Goal: Task Accomplishment & Management: Manage account settings

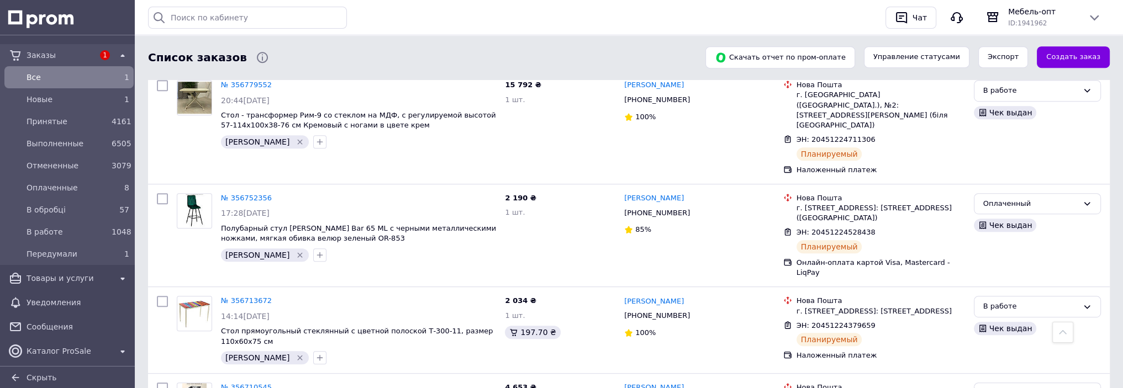
scroll to position [994, 0]
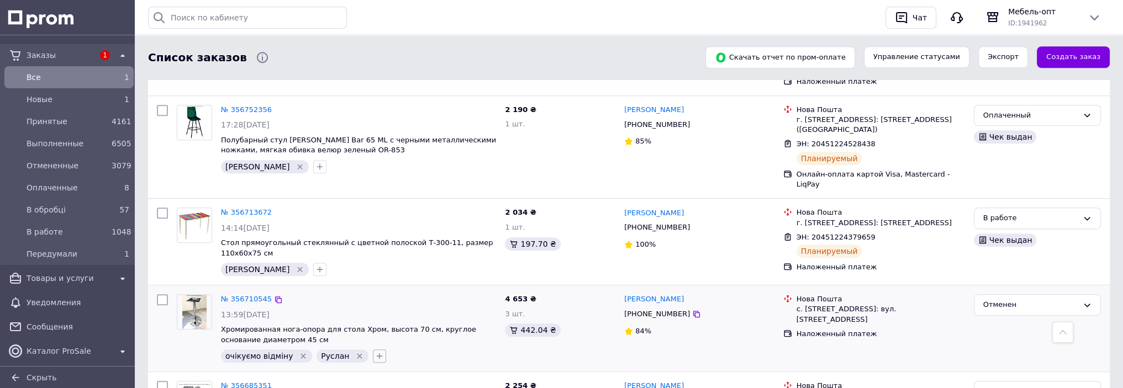
click at [375, 352] on icon "button" at bounding box center [379, 356] width 9 height 9
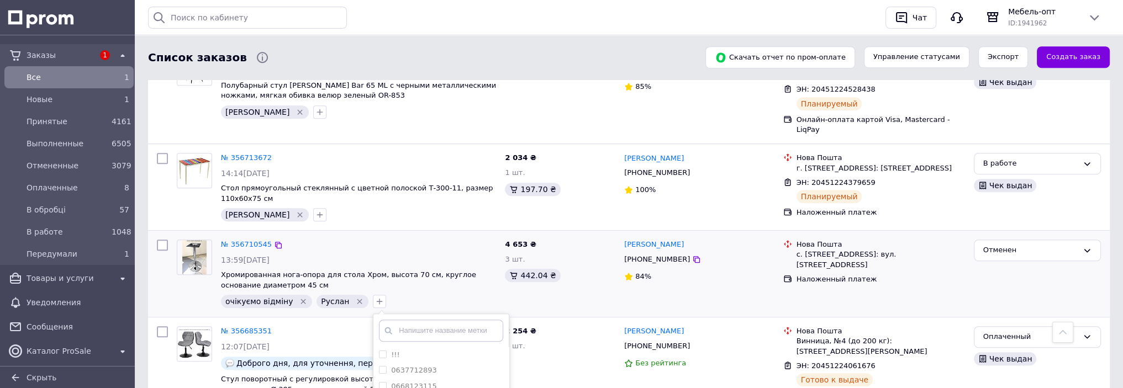
scroll to position [1049, 0]
type input "сам відмі"
click at [379, 350] on input "сам відмінив" at bounding box center [382, 353] width 7 height 7
checkbox input "true"
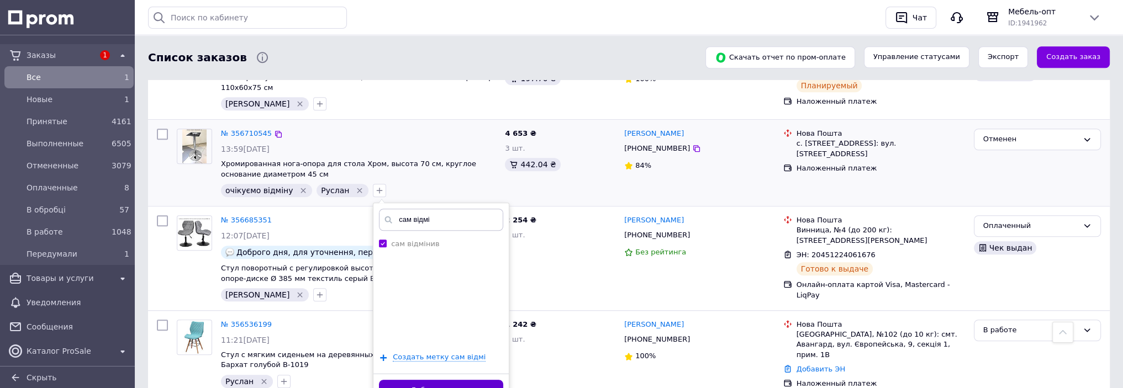
click at [468, 380] on button "Добавить метку" at bounding box center [441, 391] width 124 height 22
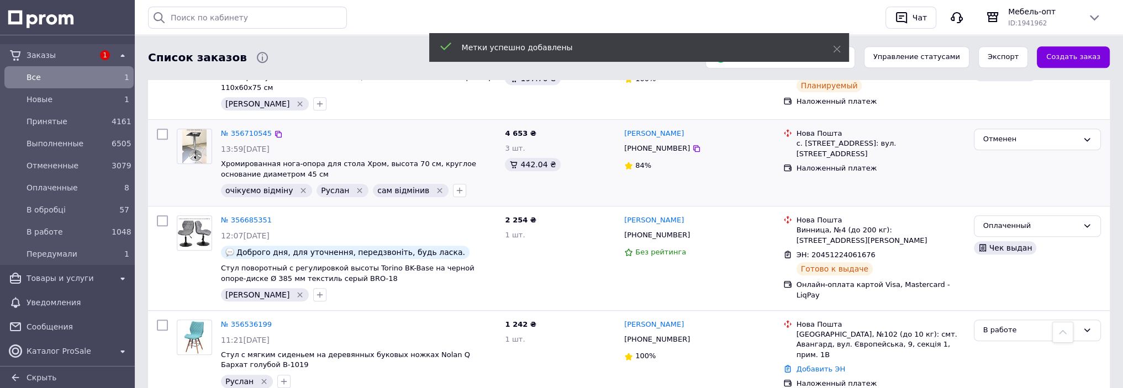
click at [301, 188] on icon "Удалить метку" at bounding box center [303, 190] width 5 height 5
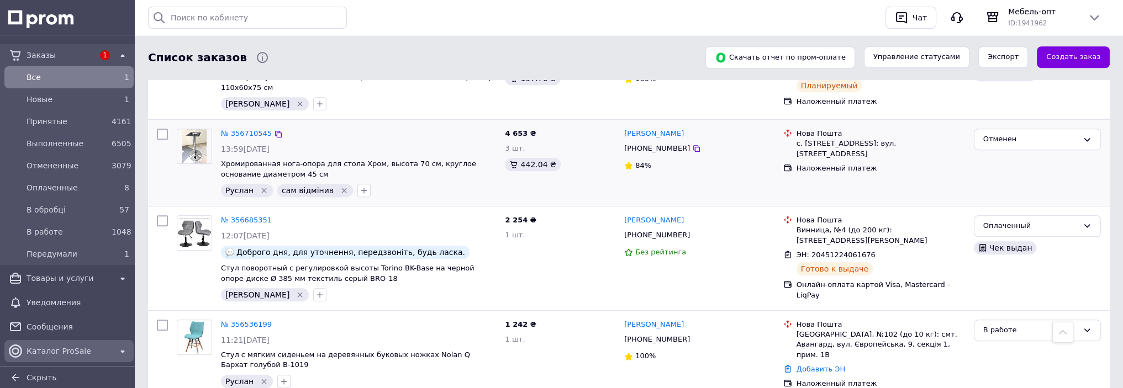
click at [71, 351] on span "Каталог ProSale" at bounding box center [69, 351] width 85 height 11
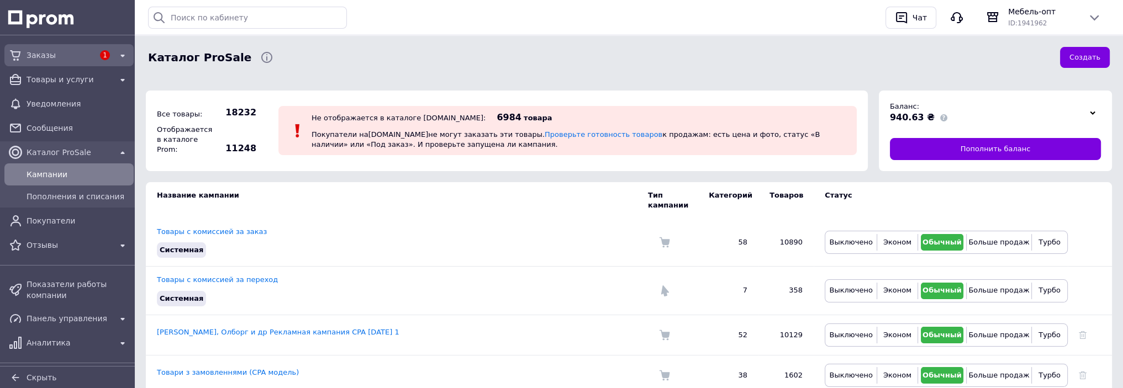
click at [50, 56] on span "Заказы" at bounding box center [60, 55] width 67 height 11
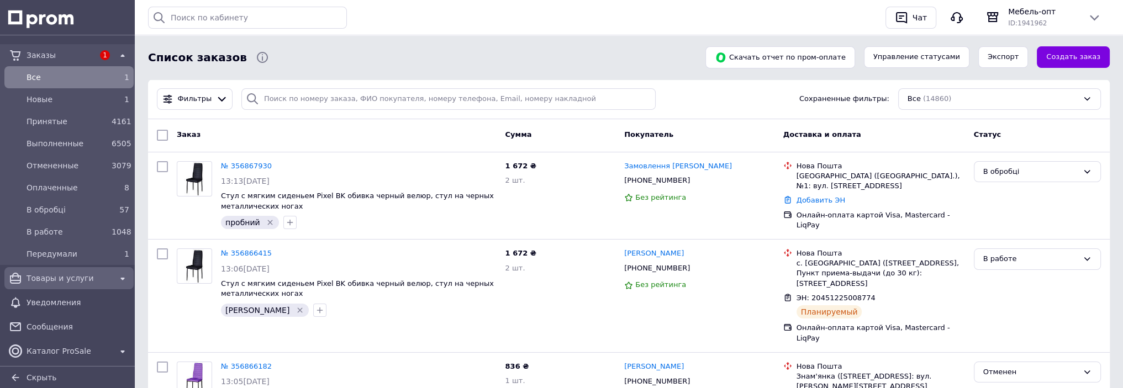
click at [59, 276] on span "Товары и услуги" at bounding box center [69, 278] width 85 height 11
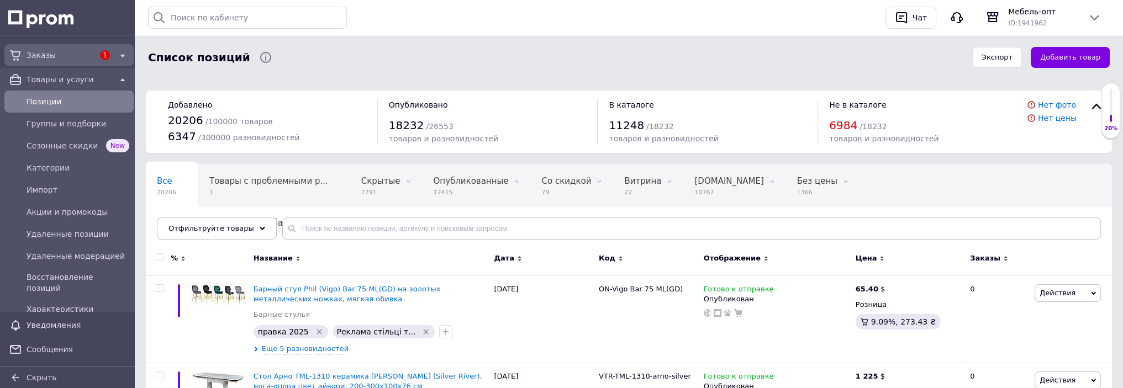
click at [46, 55] on span "Заказы" at bounding box center [60, 55] width 67 height 11
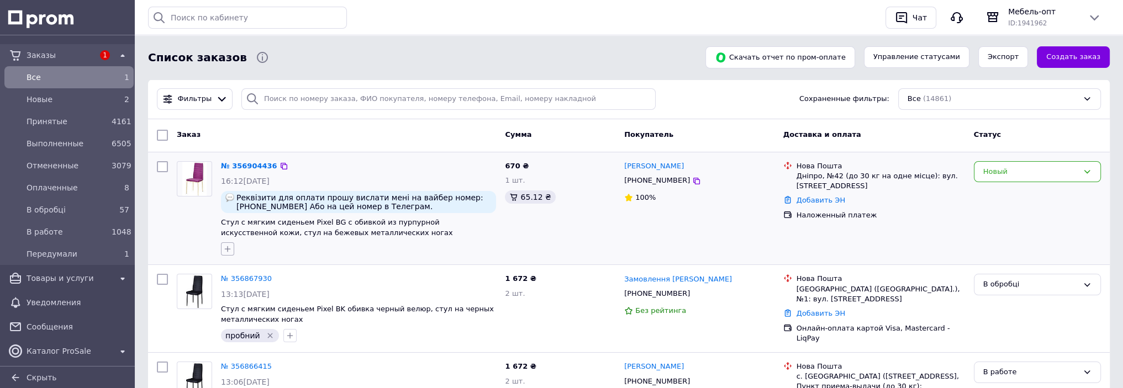
click at [227, 247] on icon "button" at bounding box center [227, 249] width 9 height 9
type input "Руслан"
click at [231, 324] on input "Руслан" at bounding box center [230, 327] width 7 height 7
checkbox input "true"
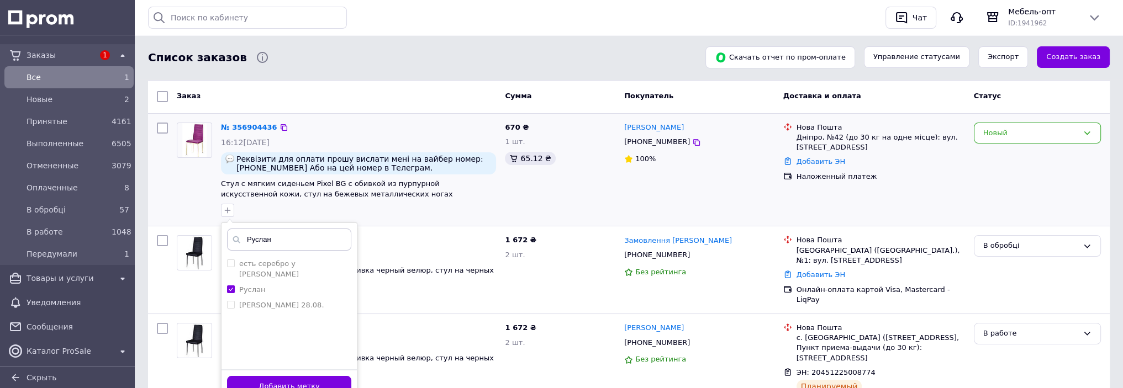
scroll to position [55, 0]
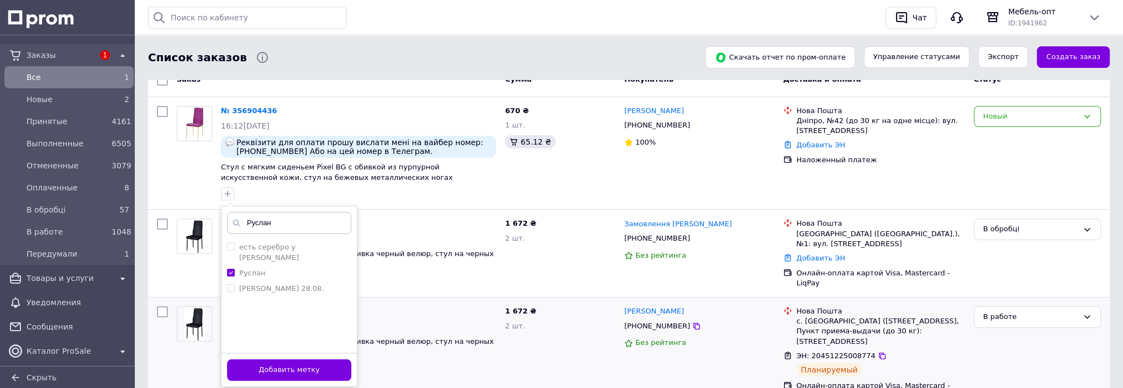
click at [306, 370] on button "Добавить метку" at bounding box center [289, 370] width 124 height 22
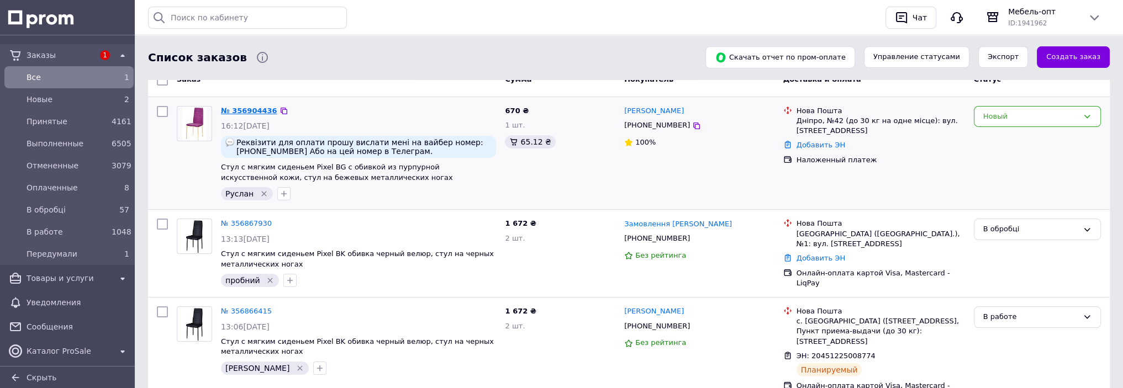
click at [254, 112] on link "№ 356904436" at bounding box center [249, 111] width 56 height 8
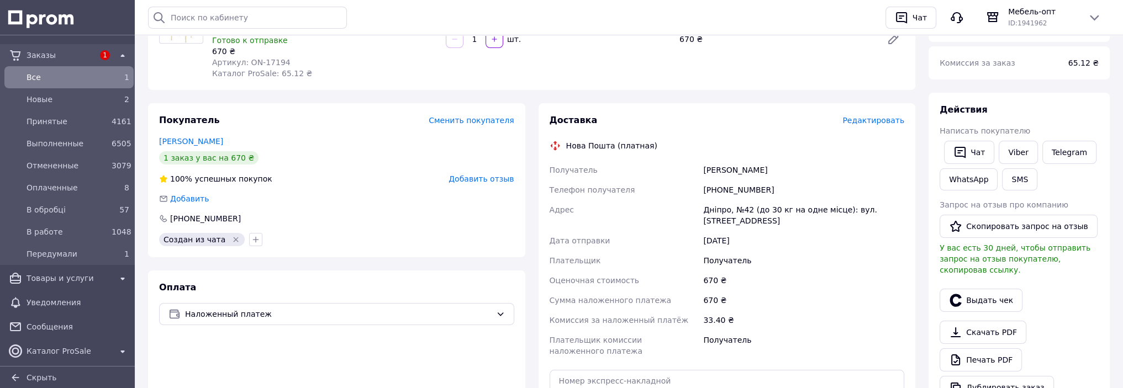
scroll to position [166, 0]
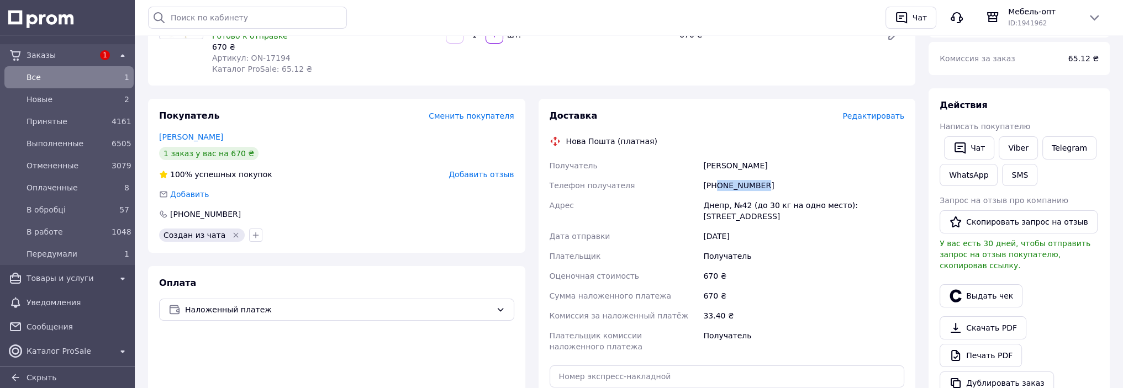
drag, startPoint x: 761, startPoint y: 176, endPoint x: 717, endPoint y: 175, distance: 43.6
click at [717, 176] on div "[PHONE_NUMBER]" at bounding box center [803, 186] width 205 height 20
copy div "0992728117"
click at [824, 330] on div "Получатель" at bounding box center [803, 341] width 205 height 31
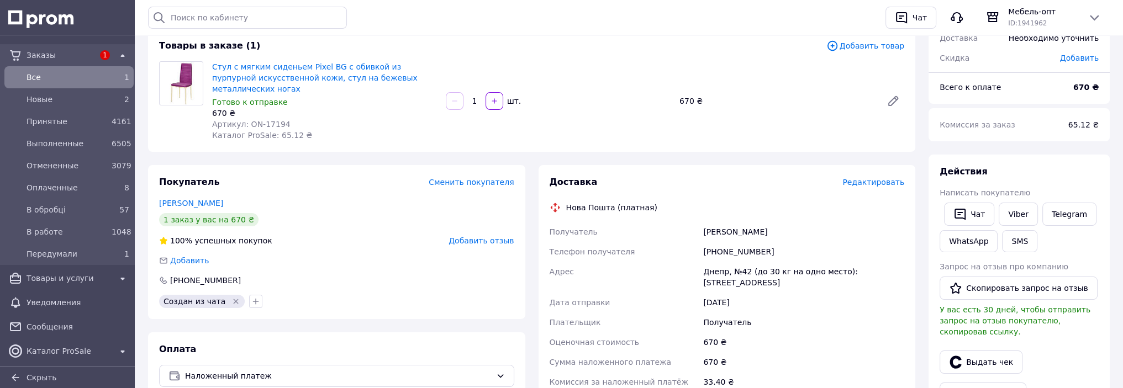
scroll to position [0, 0]
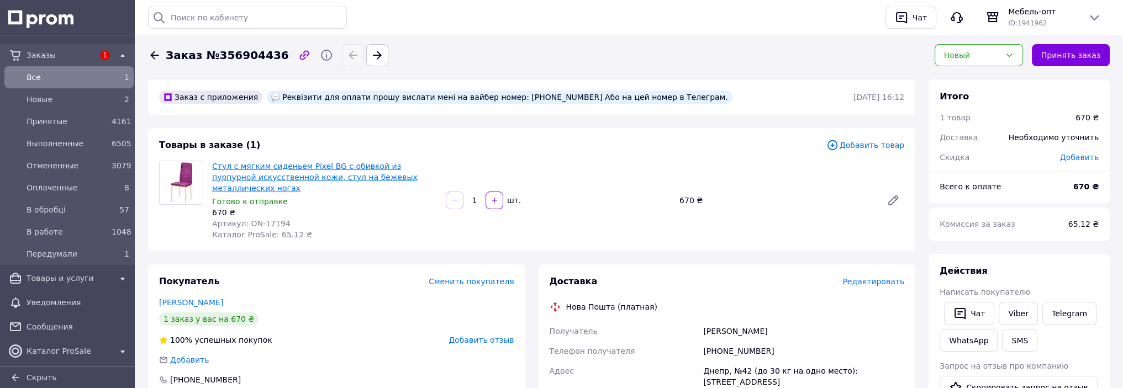
click at [330, 167] on link "Стул с мягким сиденьем Pixel BG с обивкой из пурпурной искусственной кожи, стул…" at bounding box center [314, 177] width 205 height 31
click at [361, 374] on div "[PHONE_NUMBER]" at bounding box center [336, 379] width 355 height 11
drag, startPoint x: 541, startPoint y: 97, endPoint x: 488, endPoint y: 96, distance: 53.0
click at [488, 96] on div "Реквізити для оплати прошу вислати мені на вайбер номер: [PHONE_NUMBER] Або на …" at bounding box center [499, 97] width 465 height 13
copy div "[PHONE_NUMBER]"
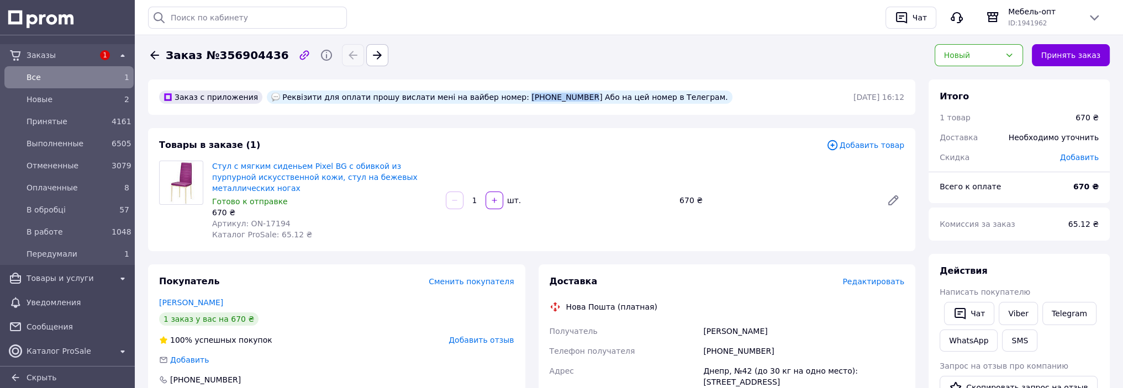
drag, startPoint x: 703, startPoint y: 361, endPoint x: 770, endPoint y: 375, distance: 67.7
click at [770, 375] on div "Днепр, №42 (до 30 кг на одно место): [STREET_ADDRESS]" at bounding box center [803, 376] width 205 height 31
copy div "Днепр, №42 (до 30 кг на одно место): [STREET_ADDRESS]"
drag, startPoint x: 396, startPoint y: 351, endPoint x: 388, endPoint y: 345, distance: 10.3
click at [396, 354] on div "Добавить" at bounding box center [336, 359] width 355 height 11
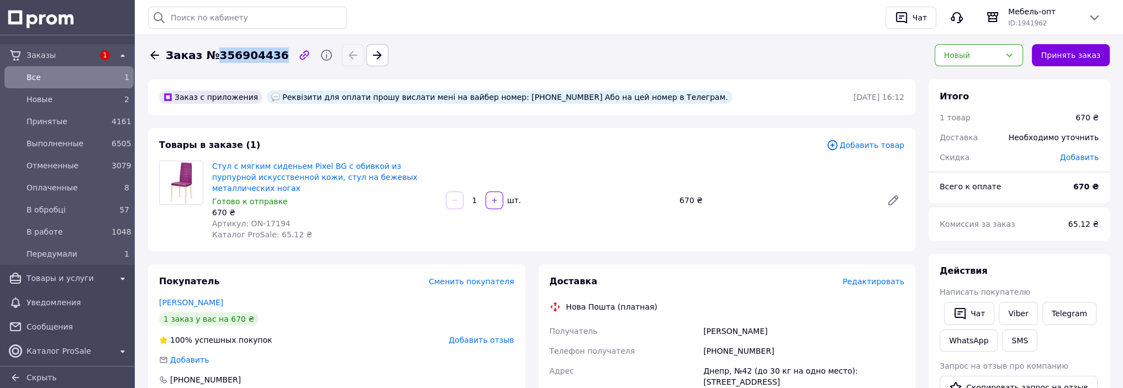
drag, startPoint x: 268, startPoint y: 56, endPoint x: 212, endPoint y: 55, distance: 55.8
click at [212, 55] on span "Заказ №356904436" at bounding box center [227, 55] width 123 height 16
copy span "356904436"
drag, startPoint x: 777, startPoint y: 324, endPoint x: 705, endPoint y: 320, distance: 73.0
click at [705, 321] on div "[PERSON_NAME]" at bounding box center [803, 331] width 205 height 20
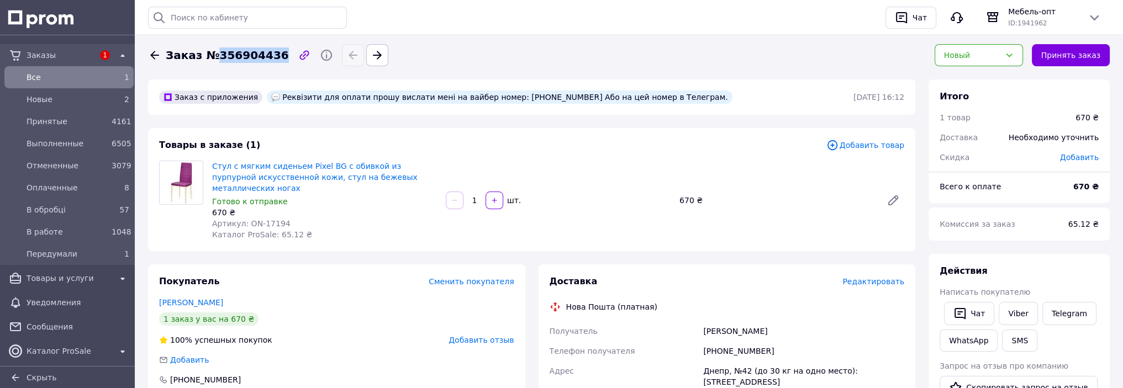
copy div "[PERSON_NAME]"
drag, startPoint x: 766, startPoint y: 341, endPoint x: 703, endPoint y: 342, distance: 63.5
click at [703, 342] on div "[PHONE_NUMBER]" at bounding box center [803, 351] width 205 height 20
copy div "[PHONE_NUMBER]"
click at [1074, 52] on button "Принять заказ" at bounding box center [1070, 55] width 78 height 22
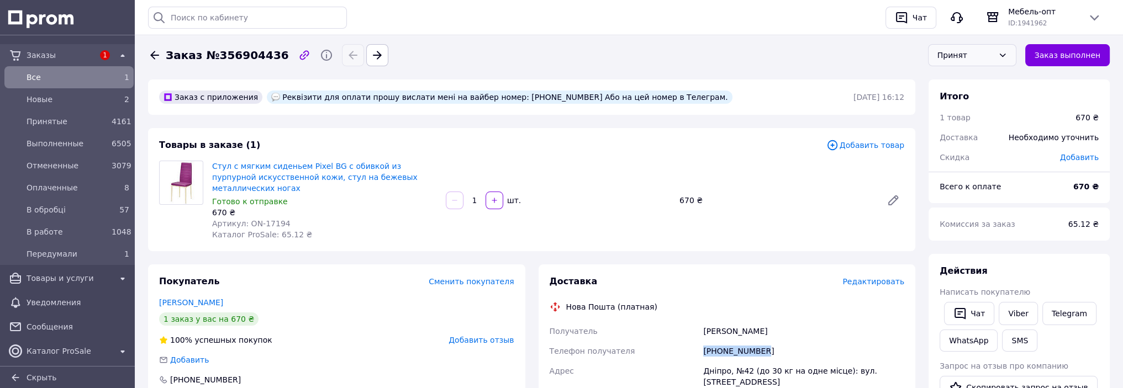
click at [1005, 56] on icon at bounding box center [1002, 55] width 6 height 3
click at [973, 159] on li "В работе" at bounding box center [971, 162] width 87 height 21
click at [910, 22] on div "button" at bounding box center [901, 18] width 18 height 18
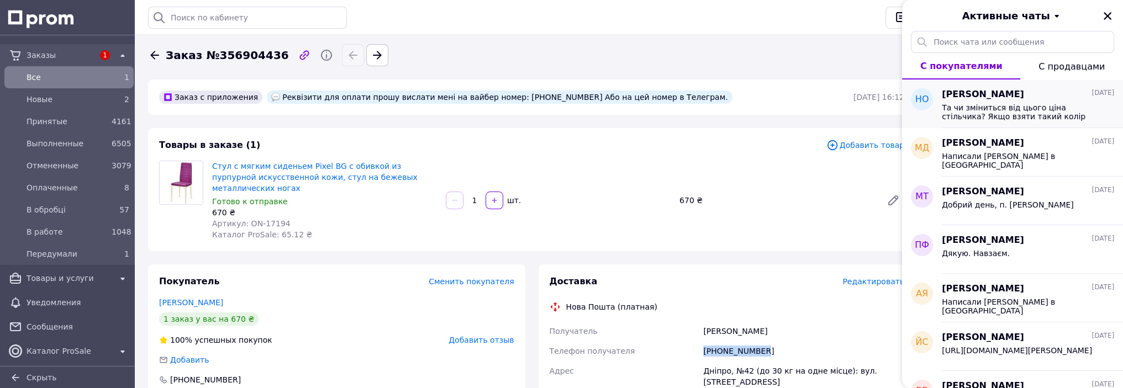
click at [1002, 109] on span "Та чи зміниться від цього ціна стільчика? Якщо взяти такий колір" at bounding box center [1019, 112] width 157 height 18
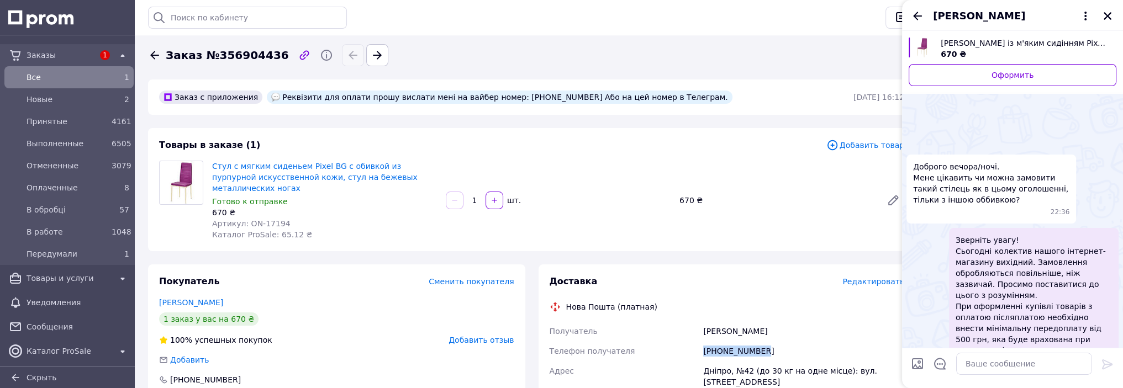
scroll to position [367, 0]
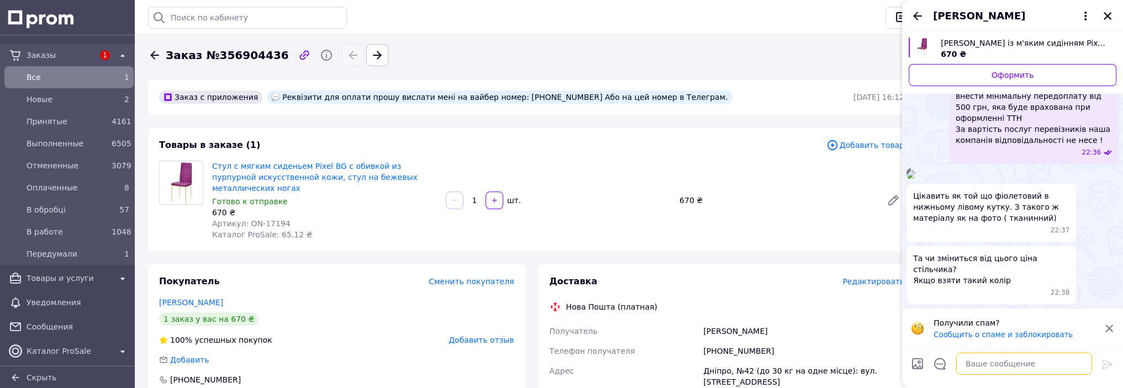
click at [996, 366] on textarea at bounding box center [1024, 364] width 136 height 22
type textarea "Добрий день! Дякуємо за замовлення!"
click at [1106, 363] on icon at bounding box center [1106, 364] width 13 height 13
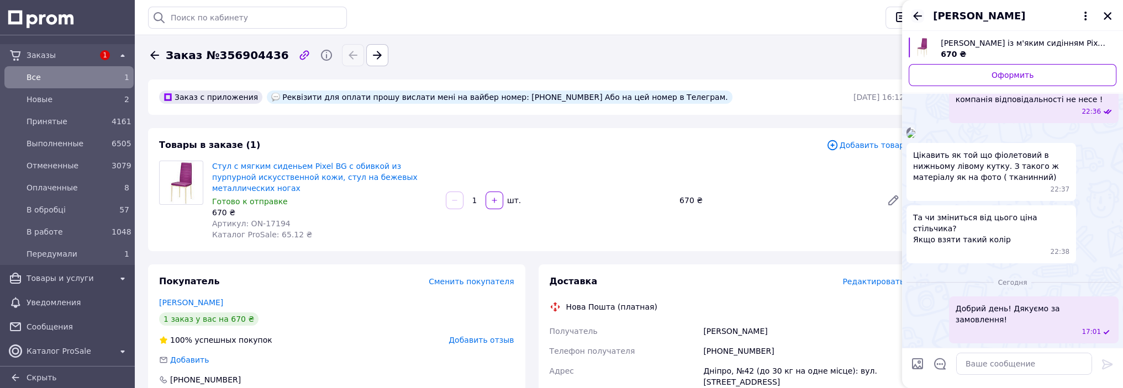
click at [916, 15] on icon "Назад" at bounding box center [917, 16] width 9 height 8
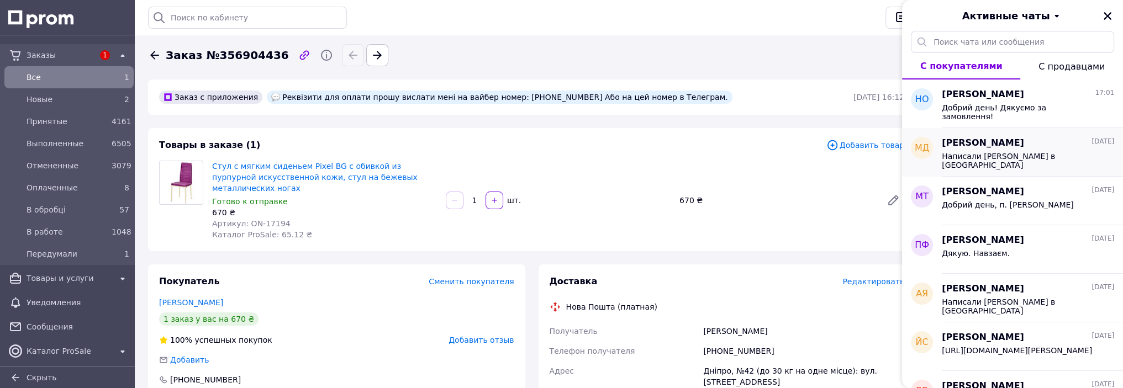
click at [1008, 153] on span "Написали [PERSON_NAME] в [GEOGRAPHIC_DATA]" at bounding box center [1019, 161] width 157 height 18
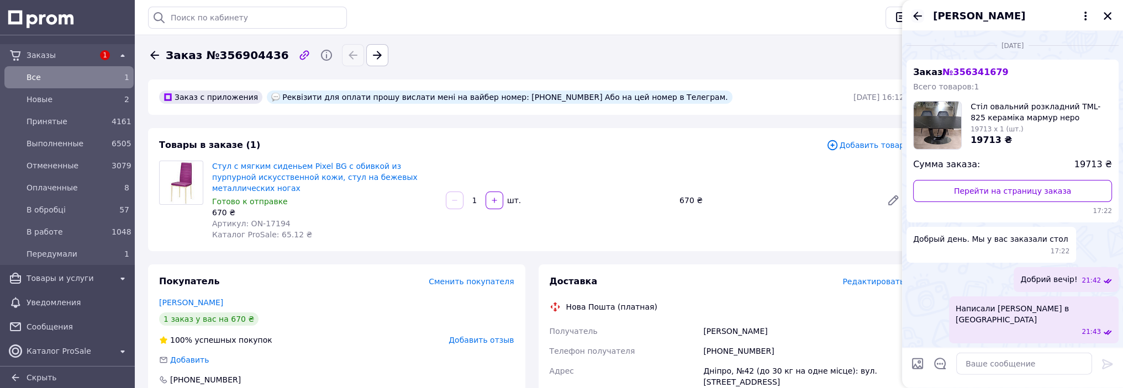
click at [917, 14] on icon "Назад" at bounding box center [916, 15] width 13 height 13
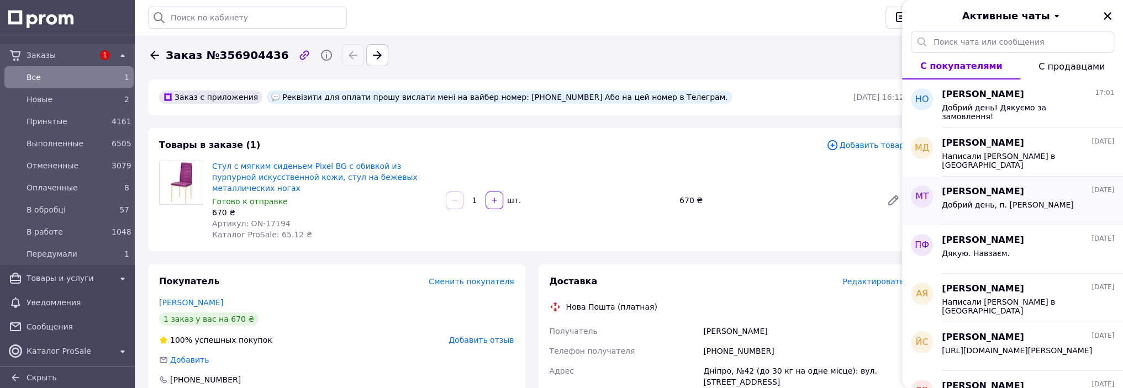
click at [983, 208] on span "Добрий день, п. [PERSON_NAME]" at bounding box center [1007, 204] width 132 height 9
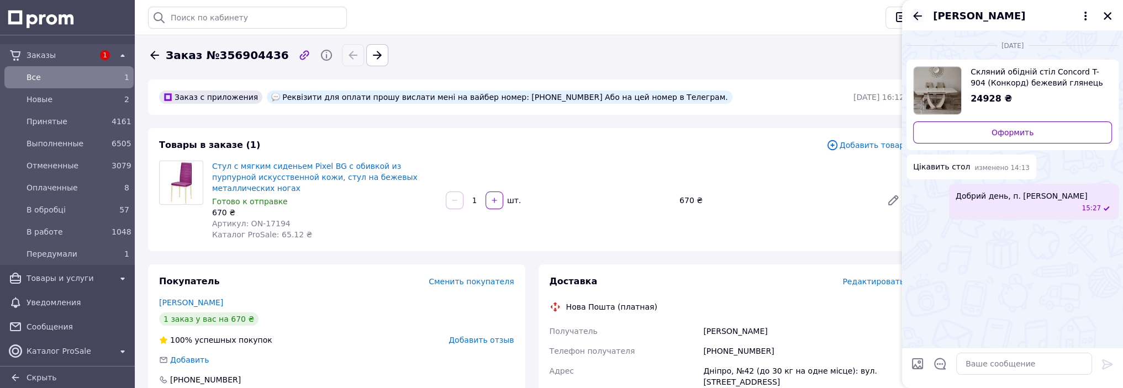
click at [920, 18] on icon "Назад" at bounding box center [916, 15] width 13 height 13
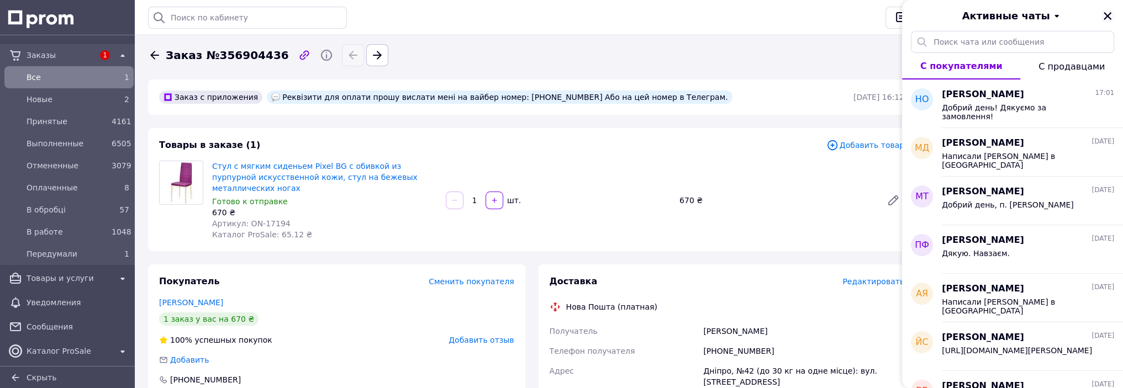
click at [1109, 16] on icon "Закрыть" at bounding box center [1107, 16] width 10 height 10
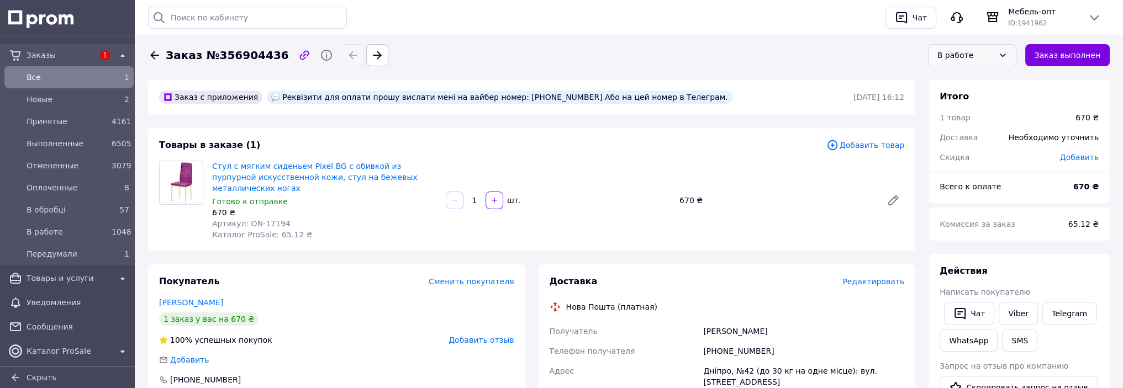
scroll to position [110, 0]
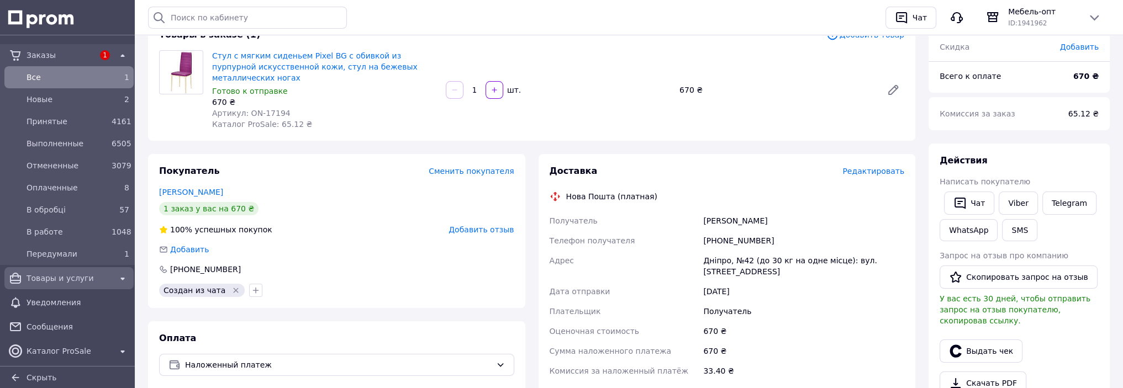
click at [64, 280] on span "Товары и услуги" at bounding box center [69, 278] width 85 height 11
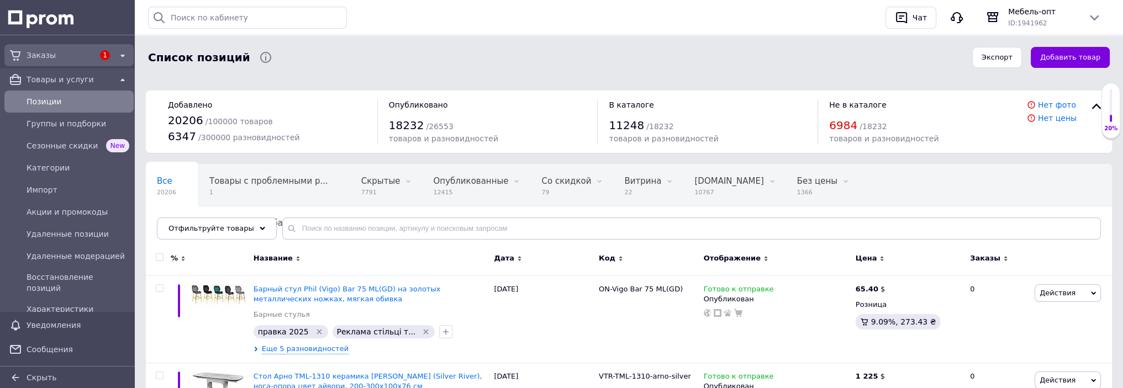
click at [43, 54] on span "Заказы" at bounding box center [60, 55] width 67 height 11
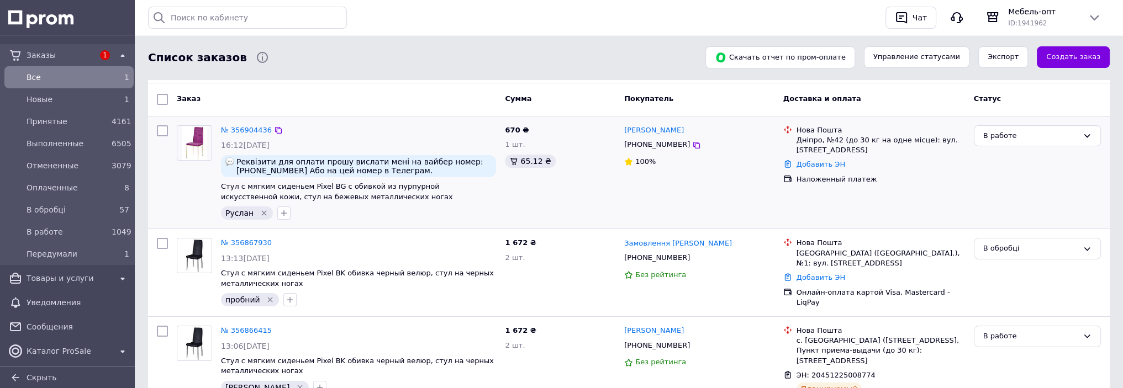
scroll to position [55, 0]
